Goal: Information Seeking & Learning: Find specific fact

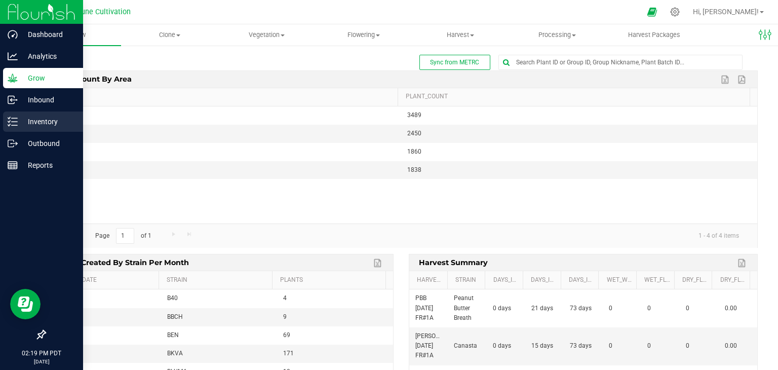
click at [24, 118] on p "Inventory" at bounding box center [48, 121] width 61 height 12
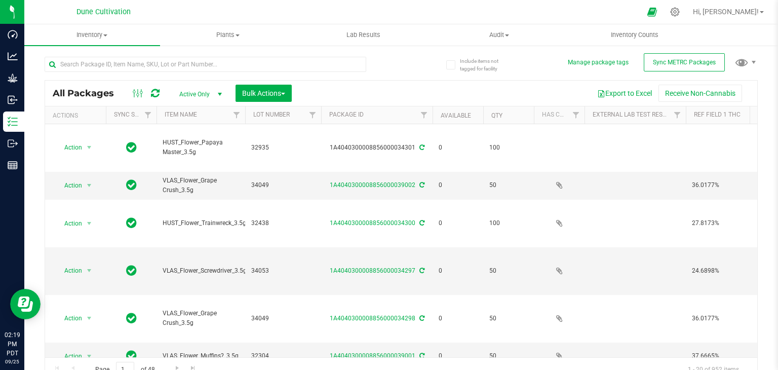
click at [187, 97] on span "Active Only" at bounding box center [199, 94] width 56 height 14
click at [196, 164] on li "External" at bounding box center [198, 171] width 55 height 15
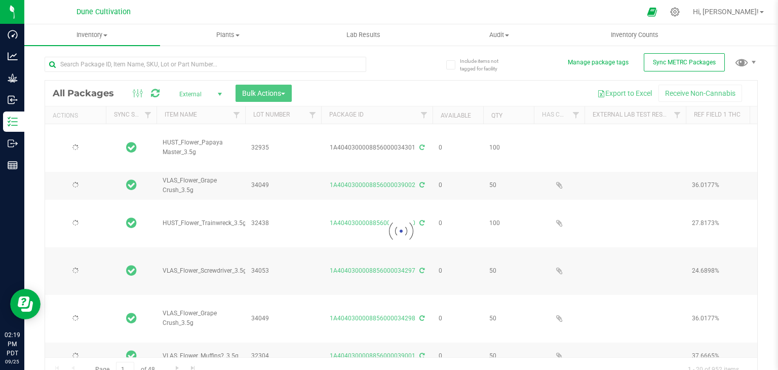
click at [212, 100] on div at bounding box center [401, 231] width 712 height 301
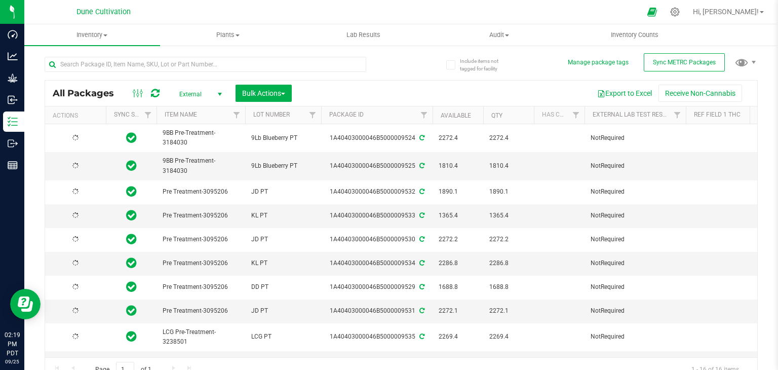
click at [219, 93] on span "select" at bounding box center [220, 94] width 8 height 8
click at [182, 150] on li "All" at bounding box center [198, 155] width 55 height 15
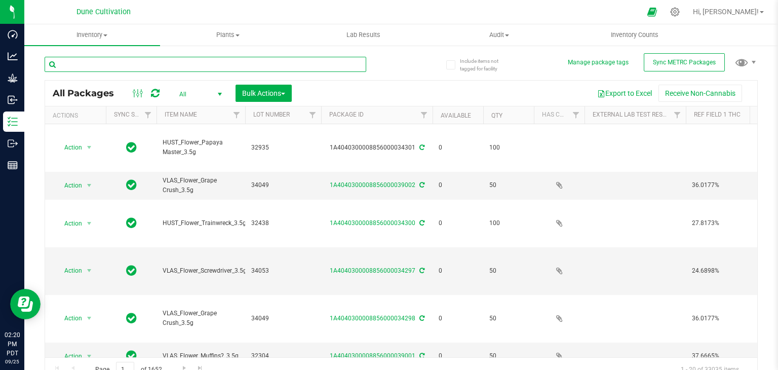
click at [142, 70] on input "text" at bounding box center [206, 64] width 322 height 15
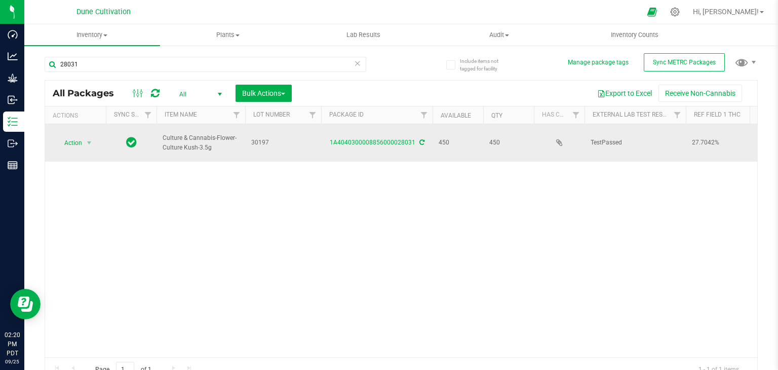
drag, startPoint x: 159, startPoint y: 130, endPoint x: 210, endPoint y: 140, distance: 52.6
click at [210, 140] on td "Culture & Cannabis-Flower-Culture Kush-3.5g" at bounding box center [201, 142] width 89 height 37
copy span "Culture & Cannabis-Flower-Culture Kush-3.5g"
click at [416, 138] on div "1A4040300008856000028031" at bounding box center [377, 143] width 114 height 10
drag, startPoint x: 416, startPoint y: 136, endPoint x: 332, endPoint y: 130, distance: 84.3
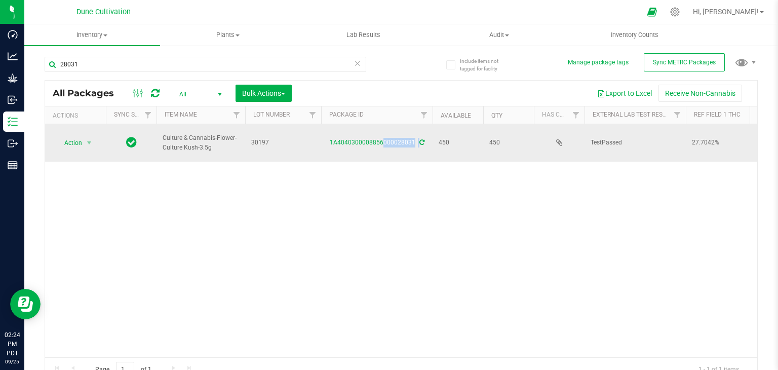
click at [332, 130] on td "1A4040300008856000028031" at bounding box center [376, 142] width 111 height 37
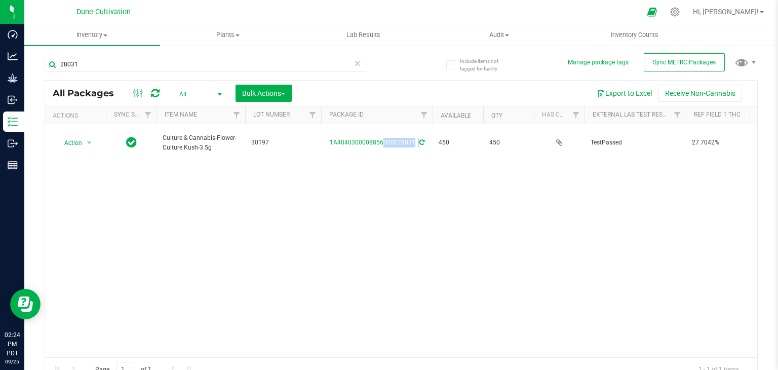
copy div "1A4040300008856000028031"
click at [116, 69] on input "28031" at bounding box center [206, 64] width 322 height 15
type input "2"
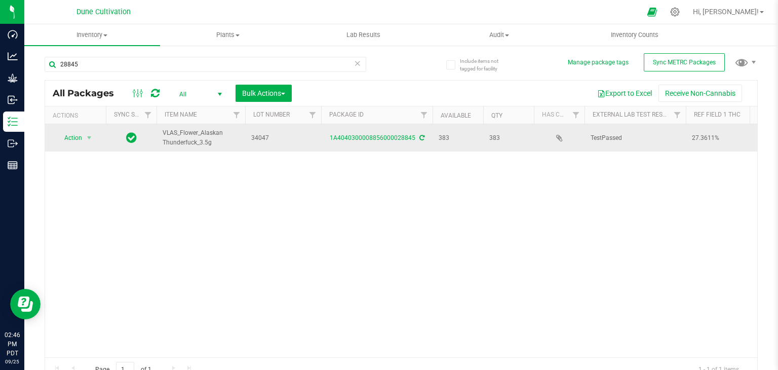
drag, startPoint x: 217, startPoint y: 143, endPoint x: 161, endPoint y: 125, distance: 58.8
click at [161, 125] on td "VLAS_Flower_Alaskan Thunderfuck_3.5g" at bounding box center [201, 137] width 89 height 27
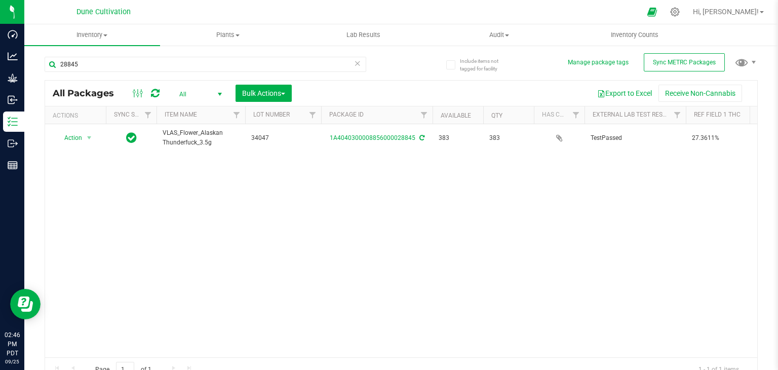
copy span "VLAS_Flower_Alaskan Thunderfuck_3.5g"
drag, startPoint x: 416, startPoint y: 146, endPoint x: 314, endPoint y: 199, distance: 115.8
click at [314, 199] on div "Action Action Adjust qty Create package Edit attributes Global inventory Locate…" at bounding box center [401, 240] width 712 height 233
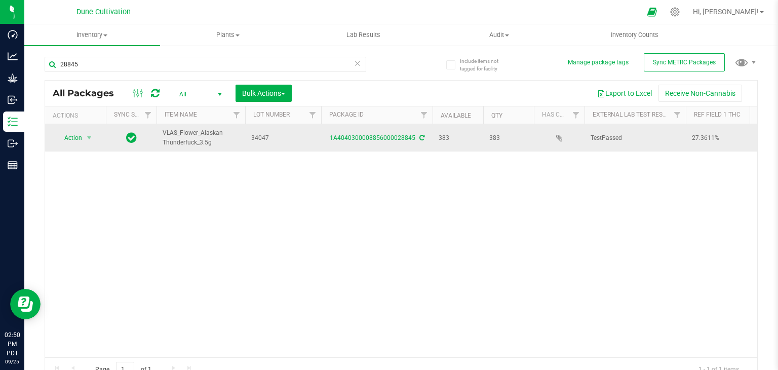
drag, startPoint x: 412, startPoint y: 146, endPoint x: 326, endPoint y: 138, distance: 86.5
click at [326, 138] on td "1A4040300008856000028845" at bounding box center [376, 137] width 111 height 27
copy link "1A4040300008856000028845"
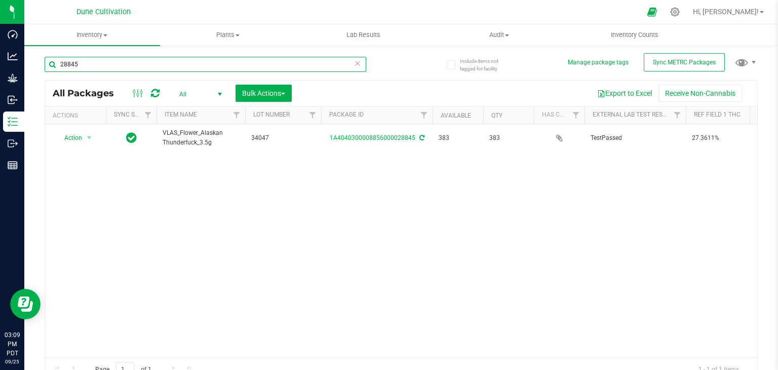
click at [134, 63] on input "28845" at bounding box center [206, 64] width 322 height 15
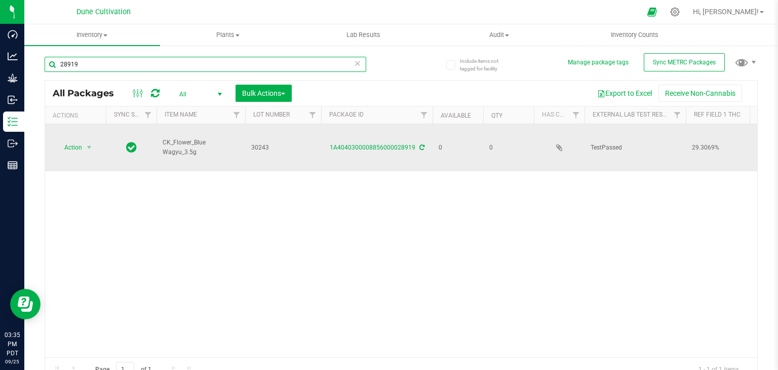
type input "28919"
drag, startPoint x: 200, startPoint y: 144, endPoint x: 167, endPoint y: 136, distance: 33.9
click at [167, 138] on span "CK_Flower_Blue Wagyu_3.5g" at bounding box center [201, 147] width 76 height 19
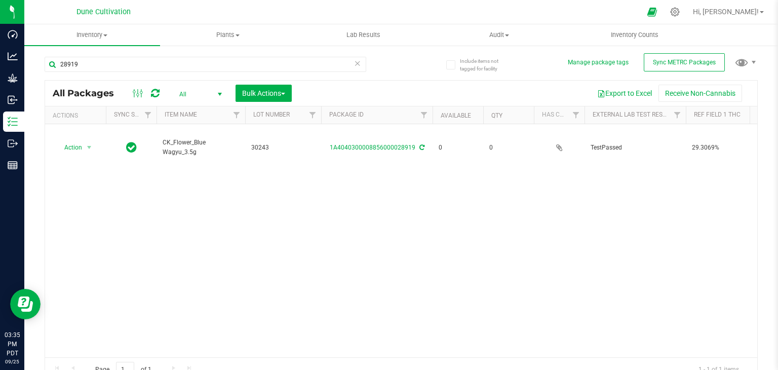
click at [192, 201] on div "Action Action Adjust qty Edit attributes Global inventory Locate package Packag…" at bounding box center [401, 240] width 712 height 233
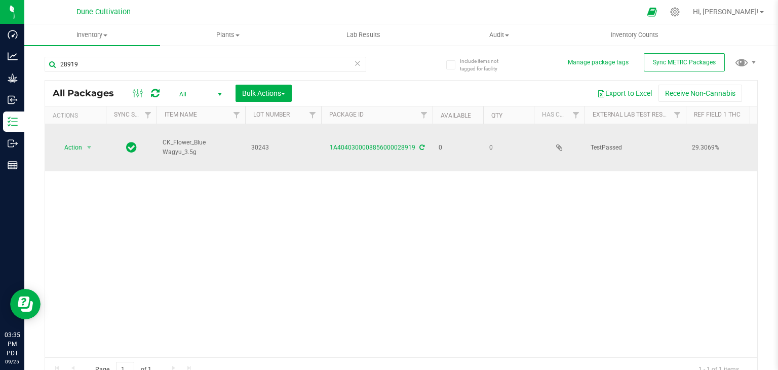
drag, startPoint x: 199, startPoint y: 148, endPoint x: 202, endPoint y: 142, distance: 6.1
click at [202, 142] on td "CK_Flower_Blue Wagyu_3.5g" at bounding box center [201, 147] width 89 height 47
copy span "CK_Flower_Blue Wagyu_3.5g"
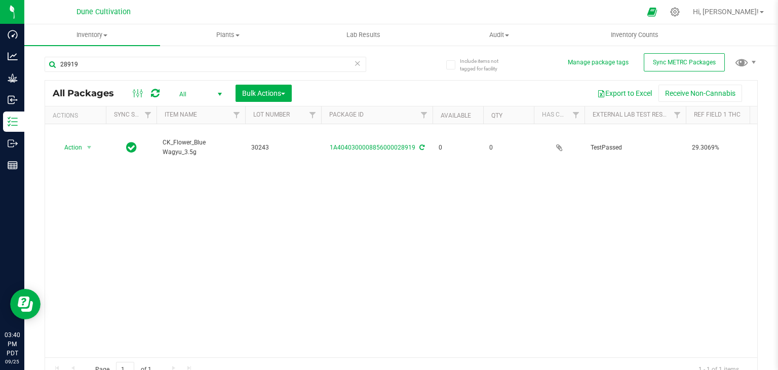
click at [255, 203] on div "Action Action Adjust qty Edit attributes Global inventory Locate package Packag…" at bounding box center [401, 240] width 712 height 233
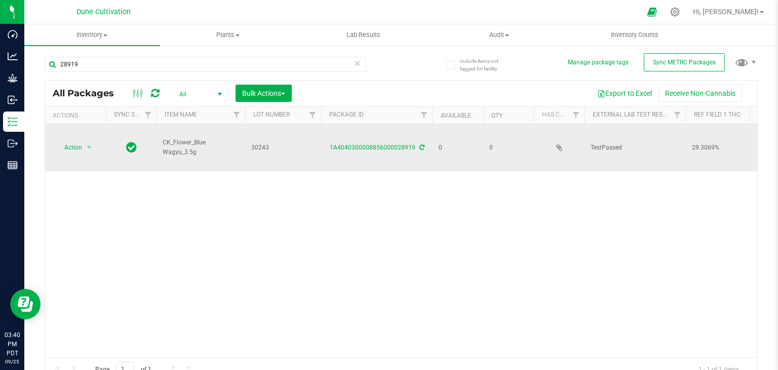
drag, startPoint x: 413, startPoint y: 144, endPoint x: 336, endPoint y: 147, distance: 76.5
click at [336, 147] on td "1A4040300008856000028919" at bounding box center [376, 147] width 111 height 47
click at [413, 144] on link "1A4040300008856000028919" at bounding box center [373, 147] width 86 height 7
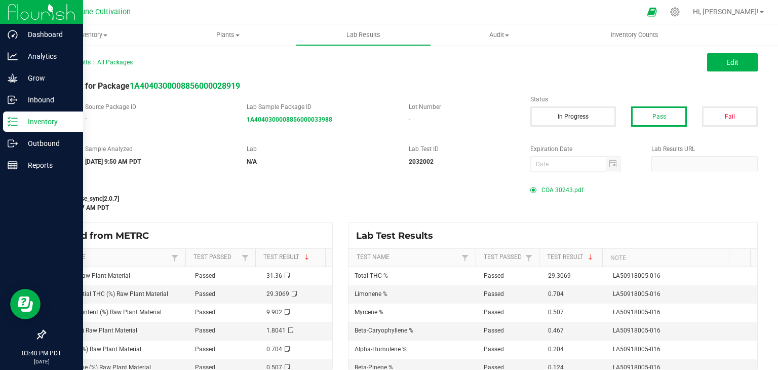
click at [52, 115] on p "Inventory" at bounding box center [48, 121] width 61 height 12
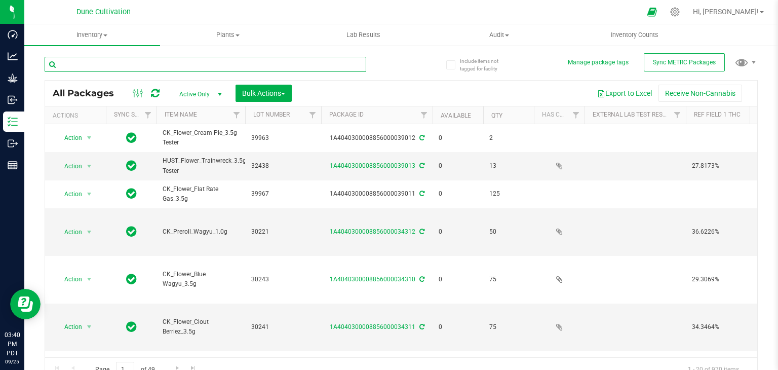
click at [128, 63] on input "text" at bounding box center [206, 64] width 322 height 15
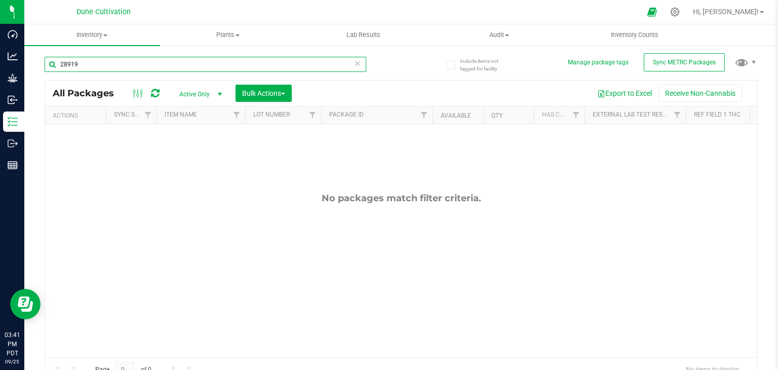
type input "28919"
click at [218, 90] on span "select" at bounding box center [220, 94] width 8 height 8
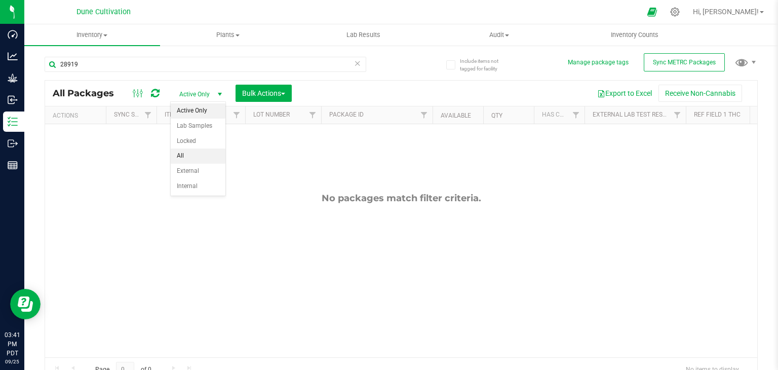
click at [202, 154] on li "All" at bounding box center [198, 155] width 55 height 15
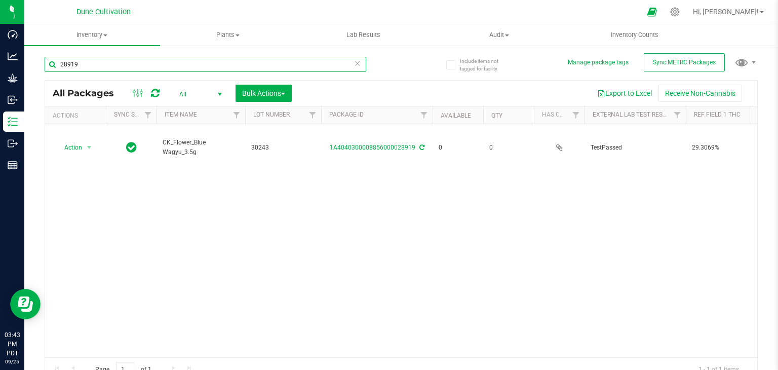
click at [96, 64] on input "28919" at bounding box center [206, 64] width 322 height 15
type input "2"
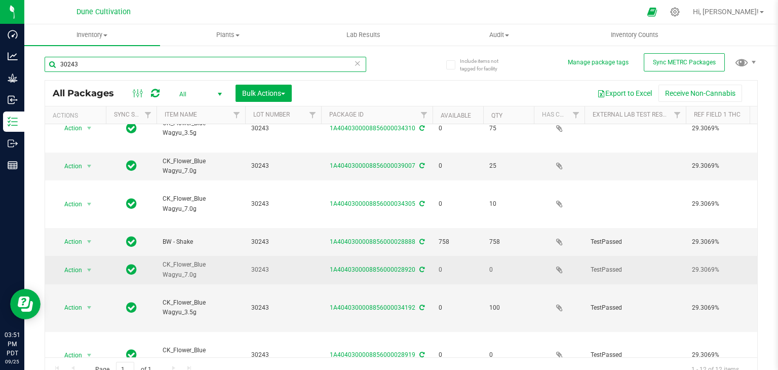
scroll to position [0, 2]
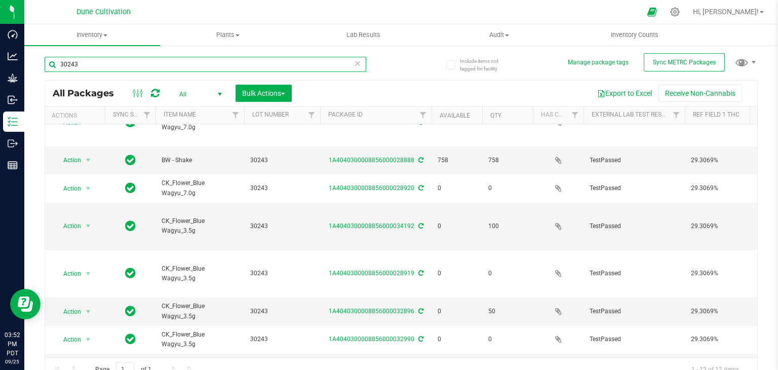
click at [127, 71] on input "30243" at bounding box center [206, 64] width 322 height 15
type input "3"
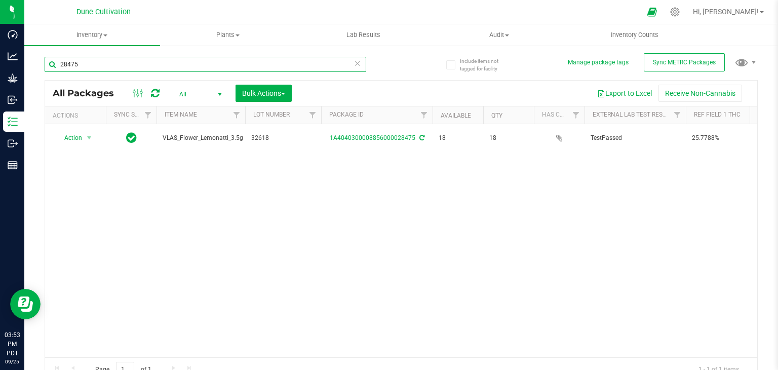
type input "28475"
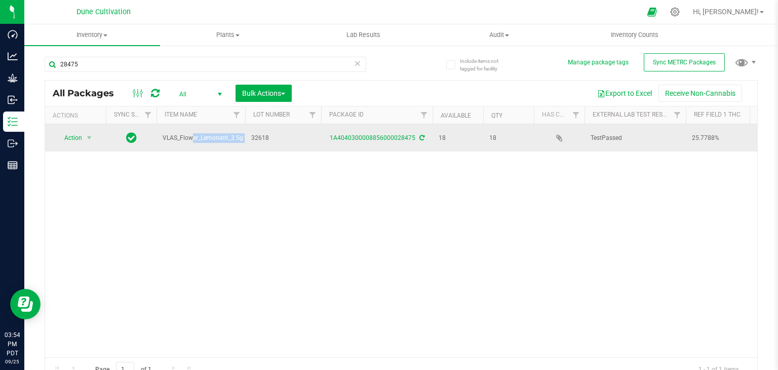
drag, startPoint x: 245, startPoint y: 139, endPoint x: 186, endPoint y: 132, distance: 58.6
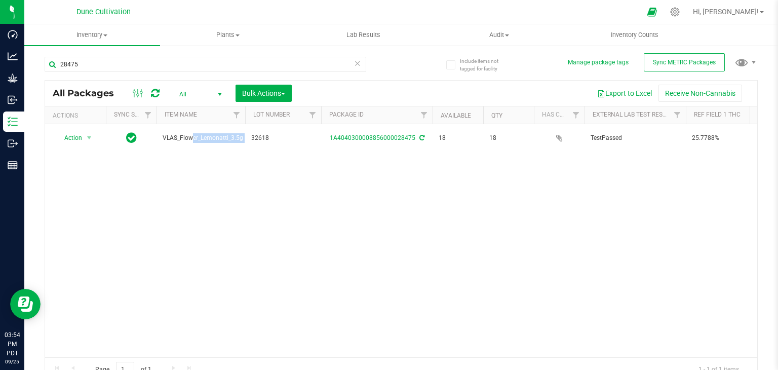
copy tr "VLAS_Flower_Lemonatti_3.5g"
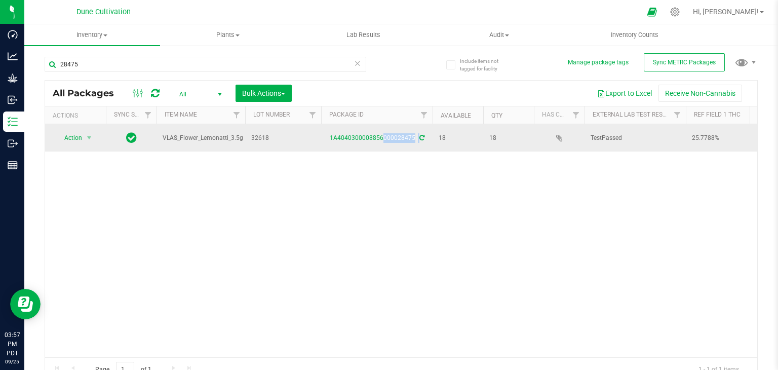
drag, startPoint x: 415, startPoint y: 136, endPoint x: 323, endPoint y: 139, distance: 92.7
click at [323, 139] on div "1A4040300008856000028475" at bounding box center [377, 138] width 114 height 10
copy div "1A4040300008856000028475"
